Goal: Task Accomplishment & Management: Use online tool/utility

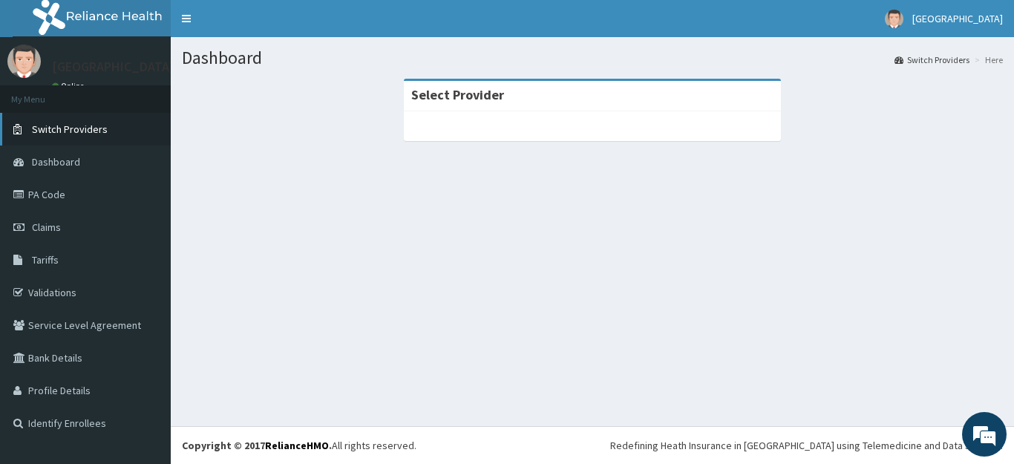
click at [67, 131] on span "Switch Providers" at bounding box center [70, 129] width 76 height 13
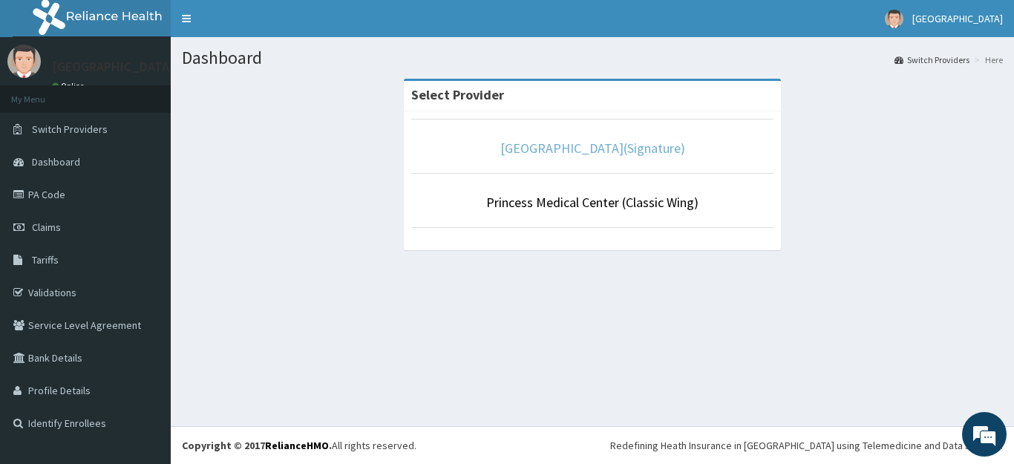
click at [649, 154] on link "[GEOGRAPHIC_DATA](Signature)" at bounding box center [592, 148] width 185 height 17
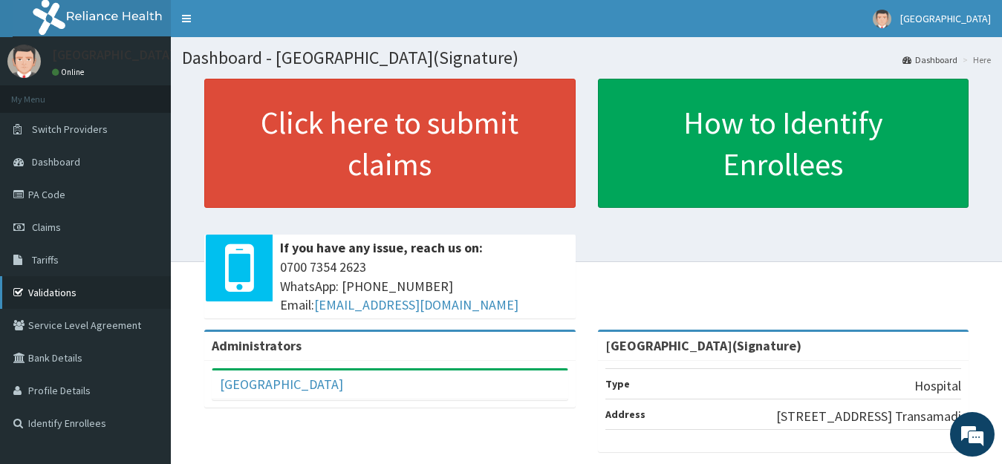
click at [55, 290] on link "Validations" at bounding box center [85, 292] width 171 height 33
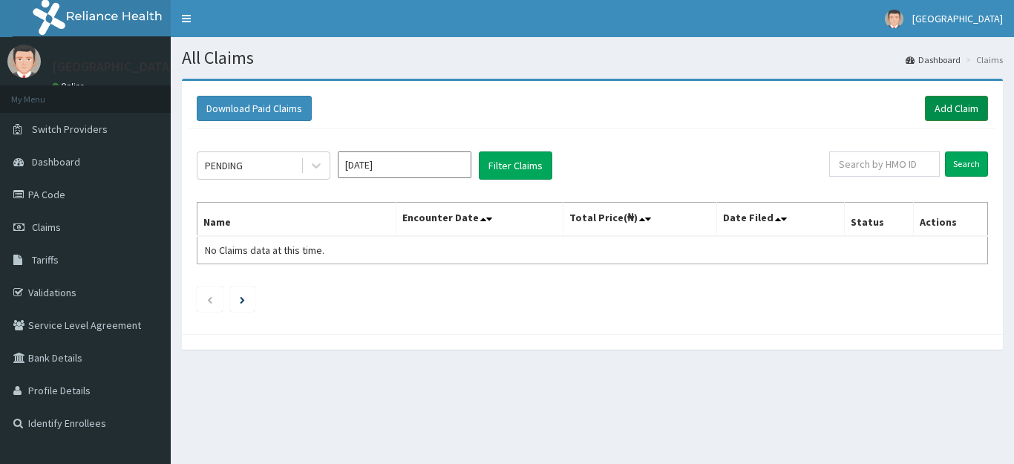
click at [944, 115] on link "Add Claim" at bounding box center [956, 108] width 63 height 25
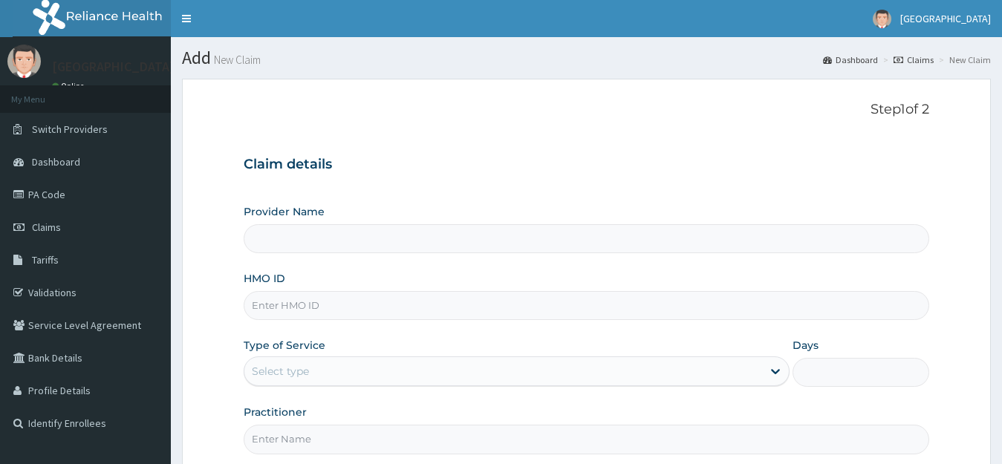
type input "[GEOGRAPHIC_DATA](Signature)"
click at [83, 128] on span "Switch Providers" at bounding box center [70, 129] width 76 height 13
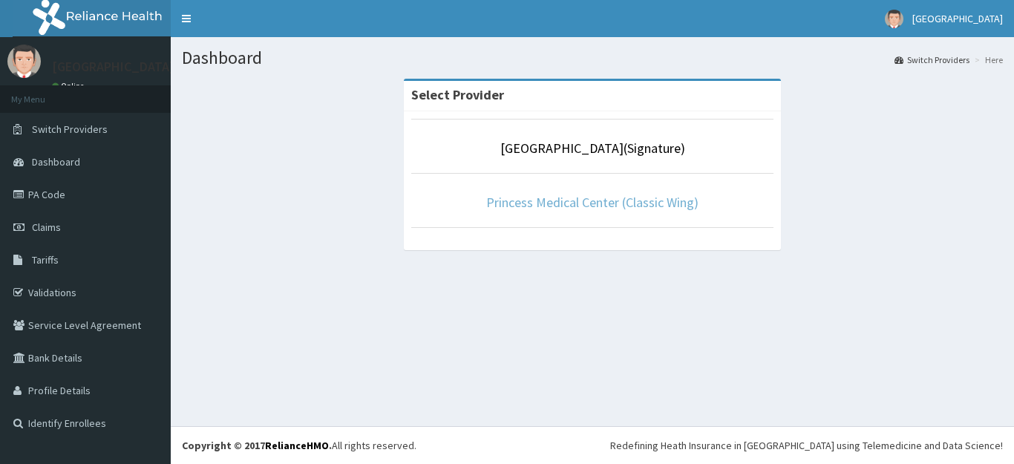
click at [588, 199] on link "Princess Medical Center (Classic Wing)" at bounding box center [592, 202] width 212 height 17
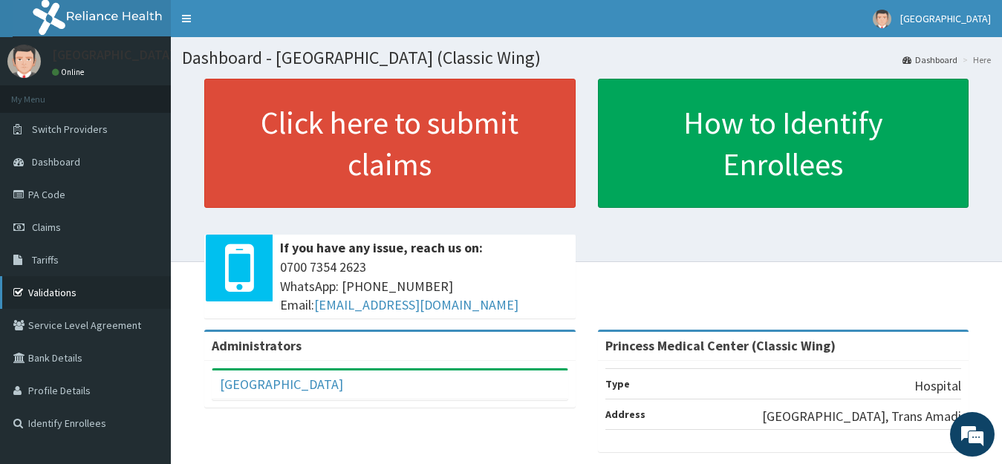
click at [56, 290] on link "Validations" at bounding box center [85, 292] width 171 height 33
